Goal: Task Accomplishment & Management: Use online tool/utility

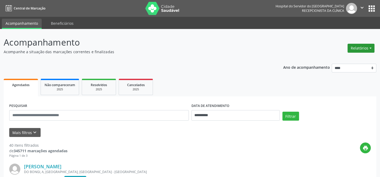
click at [371, 48] on button "Relatórios" at bounding box center [360, 48] width 27 height 9
click at [366, 58] on link "Agendamentos" at bounding box center [345, 59] width 57 height 7
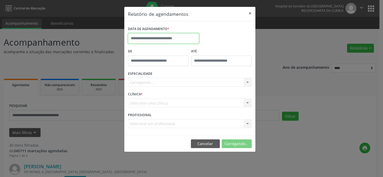
click at [176, 38] on input "text" at bounding box center [163, 38] width 71 height 11
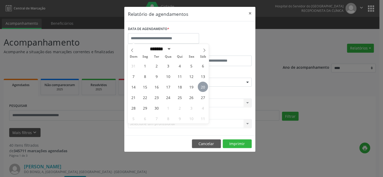
click at [200, 84] on span "20" at bounding box center [203, 87] width 10 height 10
type input "**********"
click at [203, 86] on span "20" at bounding box center [203, 87] width 10 height 10
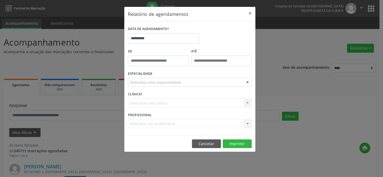
click at [247, 82] on div at bounding box center [248, 82] width 8 height 9
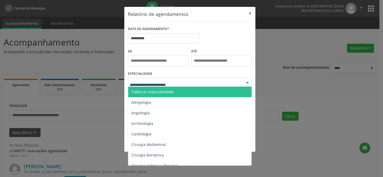
click at [183, 90] on span "Todas as especialidades" at bounding box center [190, 92] width 124 height 11
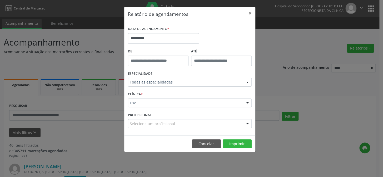
click at [246, 103] on div at bounding box center [248, 103] width 8 height 9
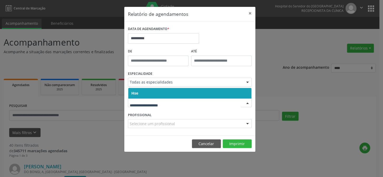
click at [238, 95] on span "Hse" at bounding box center [189, 93] width 123 height 11
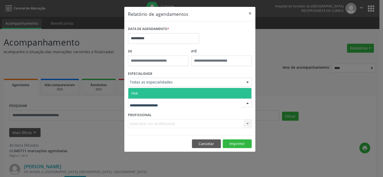
drag, startPoint x: 247, startPoint y: 103, endPoint x: 245, endPoint y: 101, distance: 3.2
click at [247, 103] on div at bounding box center [248, 103] width 8 height 9
click at [243, 92] on span "Hse" at bounding box center [189, 93] width 123 height 11
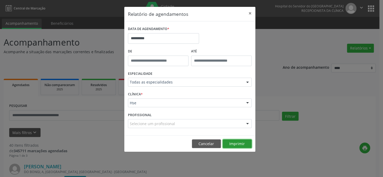
click at [250, 141] on button "Imprimir" at bounding box center [237, 143] width 29 height 9
